Goal: Task Accomplishment & Management: Manage account settings

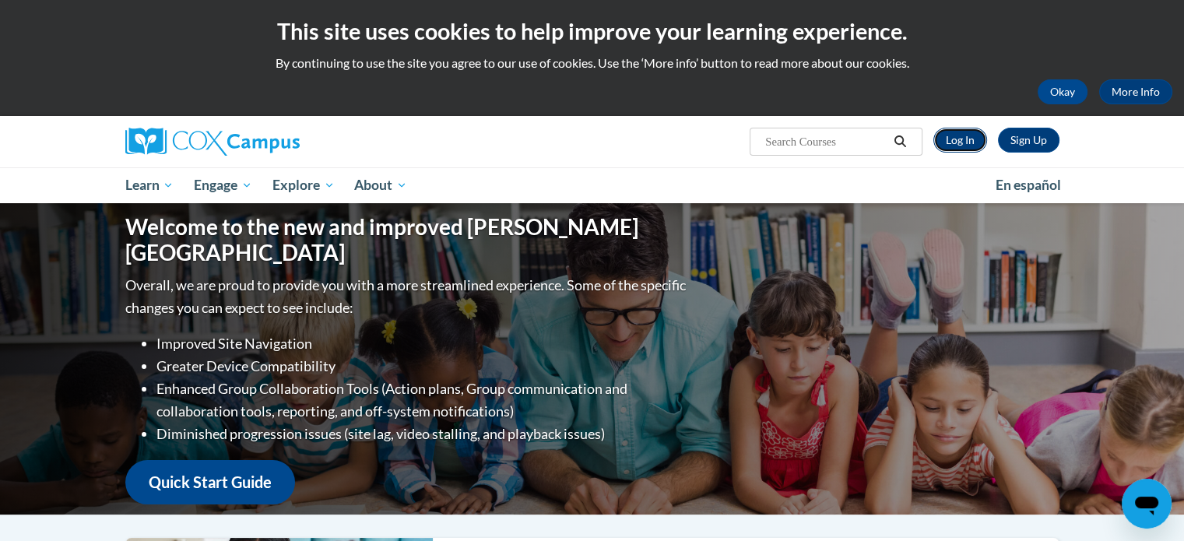
click at [956, 137] on link "Log In" at bounding box center [961, 140] width 54 height 25
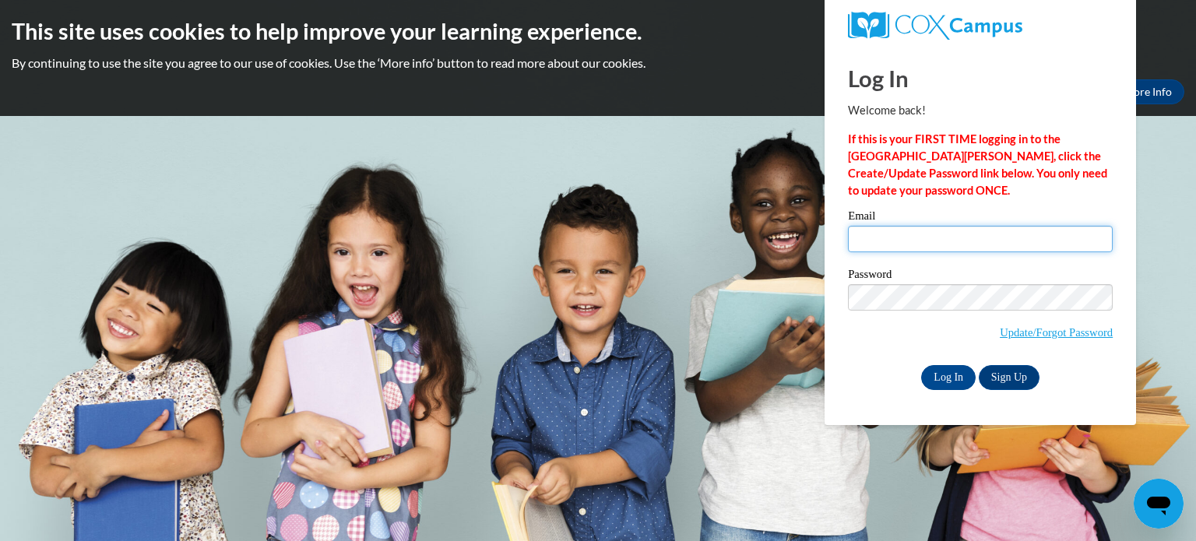
click at [937, 239] on input "Email" at bounding box center [980, 239] width 265 height 26
type input "[EMAIL_ADDRESS][DOMAIN_NAME]"
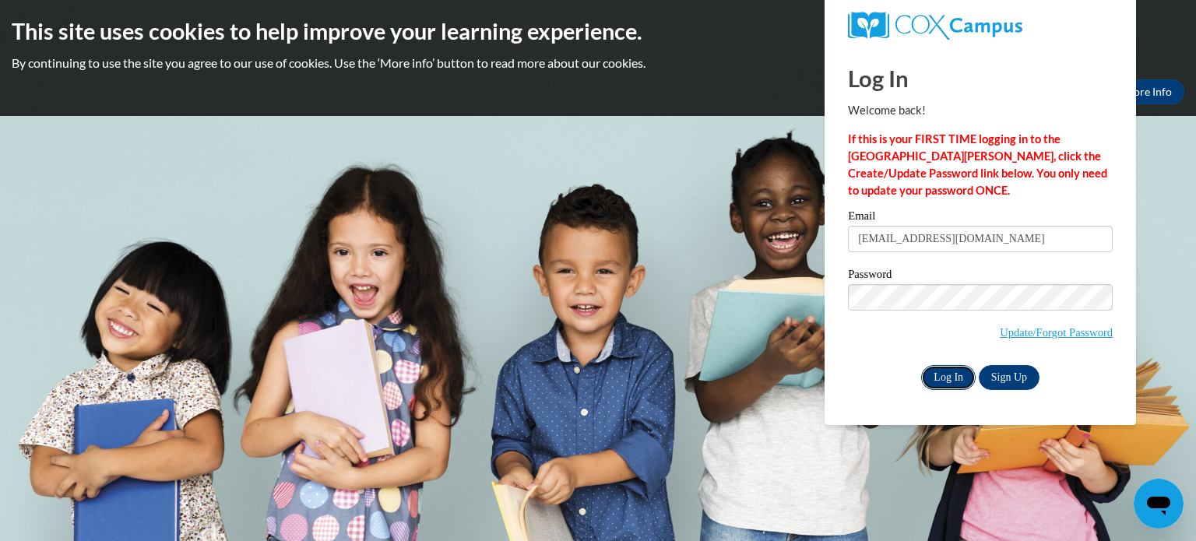
click at [941, 378] on input "Log In" at bounding box center [948, 377] width 55 height 25
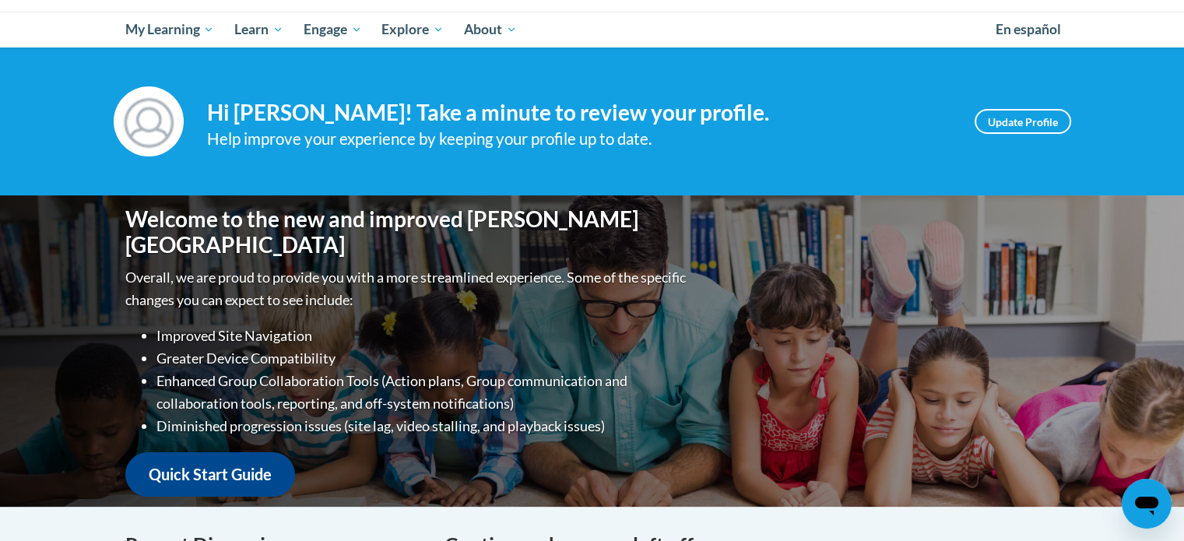
scroll to position [159, 0]
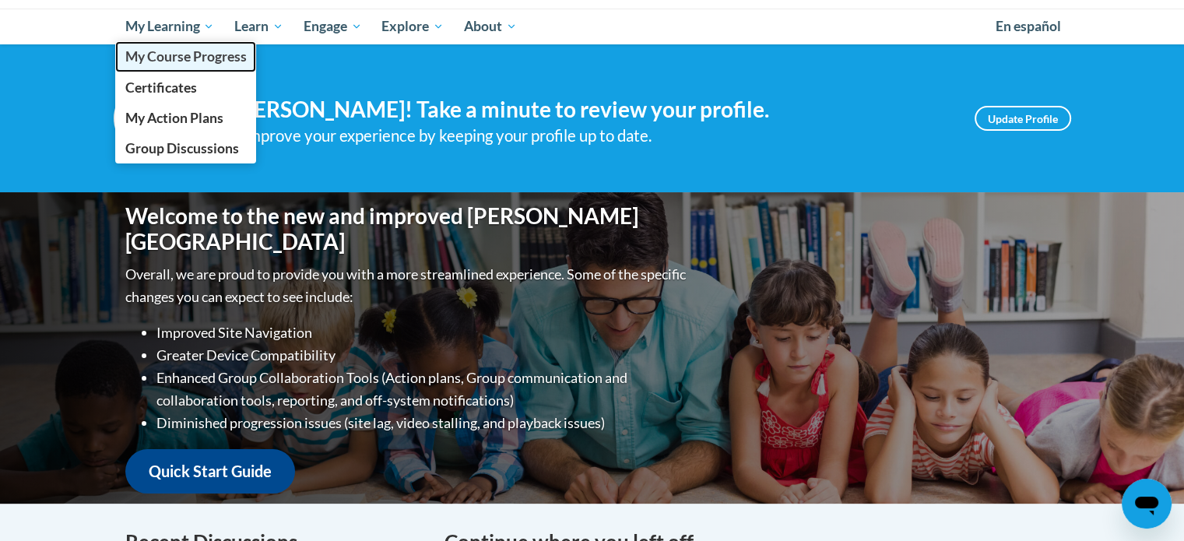
click at [178, 49] on span "My Course Progress" at bounding box center [185, 56] width 121 height 16
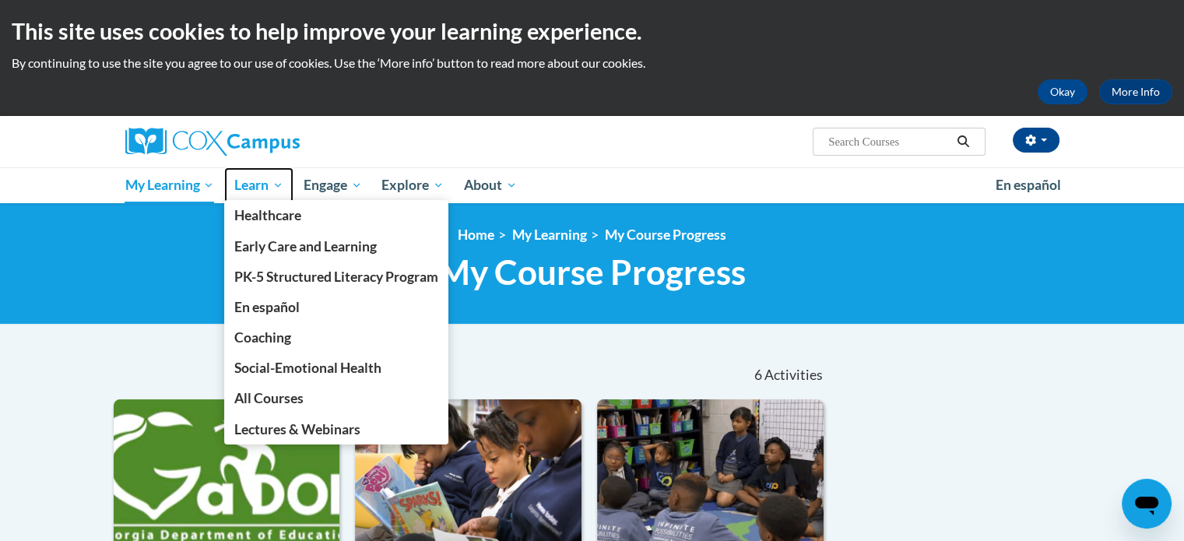
click at [251, 186] on span "Learn" at bounding box center [258, 185] width 49 height 19
